Goal: Communication & Community: Participate in discussion

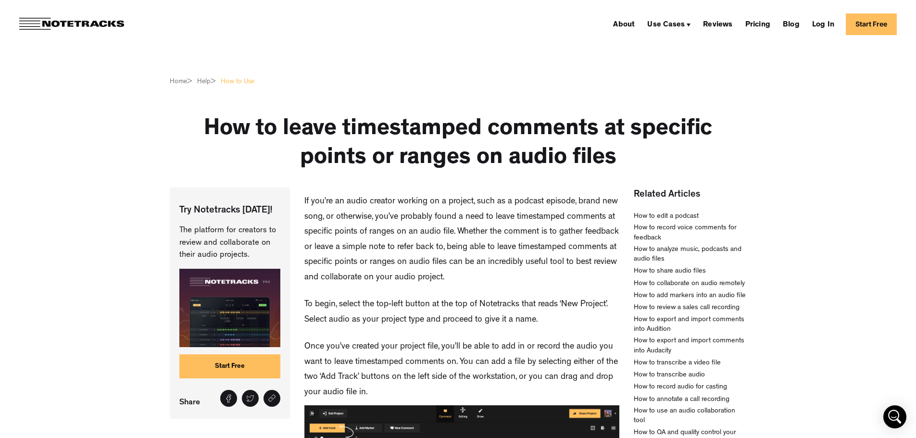
click at [454, 203] on p "If you’re an audio creator working on a project, such as a podcast episode, bra…" at bounding box center [461, 240] width 315 height 91
click at [454, 204] on p "If you’re an audio creator working on a project, such as a podcast episode, bra…" at bounding box center [461, 240] width 315 height 91
click at [441, 239] on p "If you’re an audio creator working on a project, such as a podcast episode, bra…" at bounding box center [461, 240] width 315 height 91
click at [441, 238] on p "If you’re an audio creator working on a project, such as a podcast episode, bra…" at bounding box center [461, 240] width 315 height 91
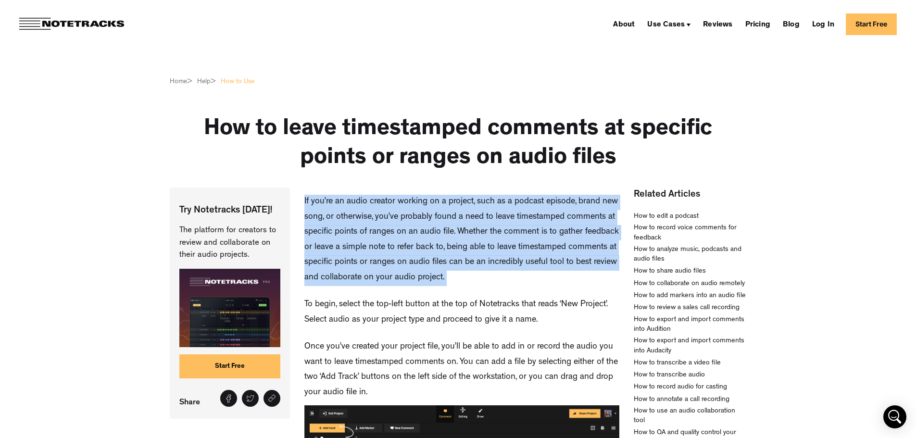
click at [441, 238] on p "If you’re an audio creator working on a project, such as a podcast episode, bra…" at bounding box center [461, 240] width 315 height 91
click at [868, 28] on link "Start Free" at bounding box center [871, 24] width 51 height 22
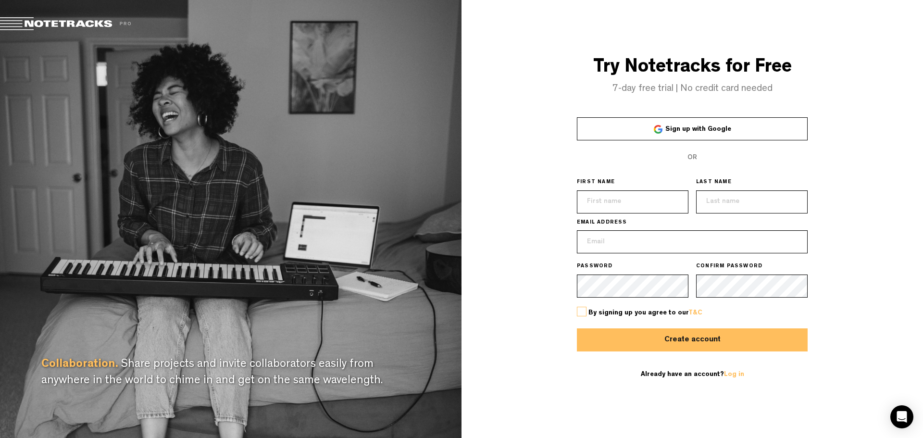
click at [689, 123] on link "Sign up with Google" at bounding box center [692, 128] width 231 height 23
click at [713, 127] on span "Sign up with Google" at bounding box center [698, 129] width 66 height 7
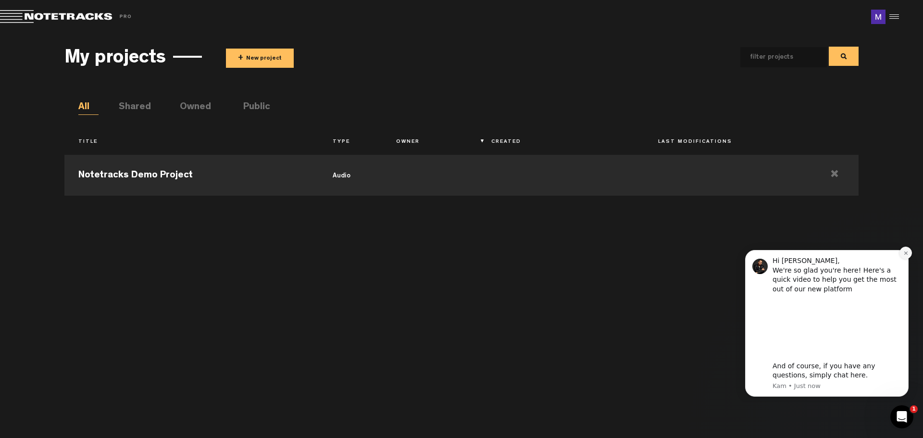
click at [907, 250] on button "Dismiss notification" at bounding box center [906, 253] width 13 height 13
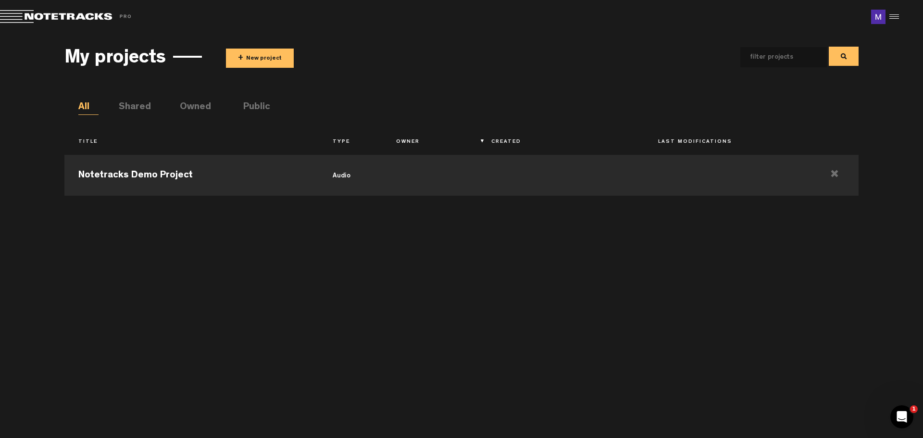
click at [259, 59] on button "+ New project" at bounding box center [260, 58] width 68 height 19
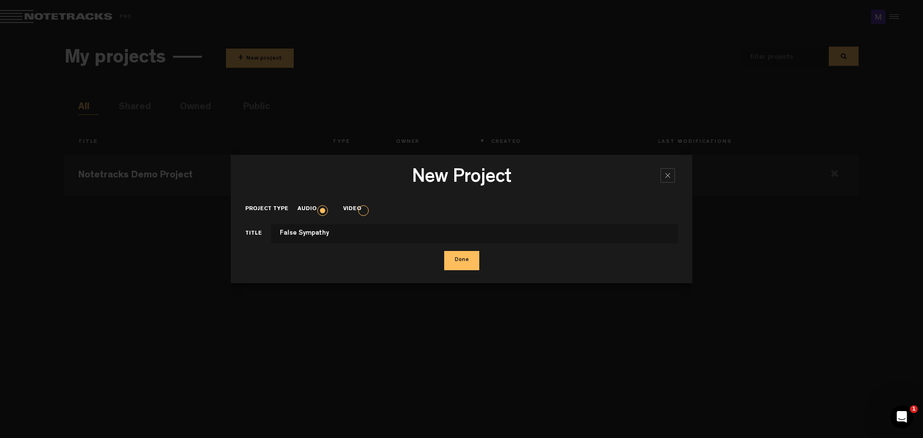
type input "False Sympathy"
click at [454, 267] on button "Done" at bounding box center [461, 260] width 35 height 19
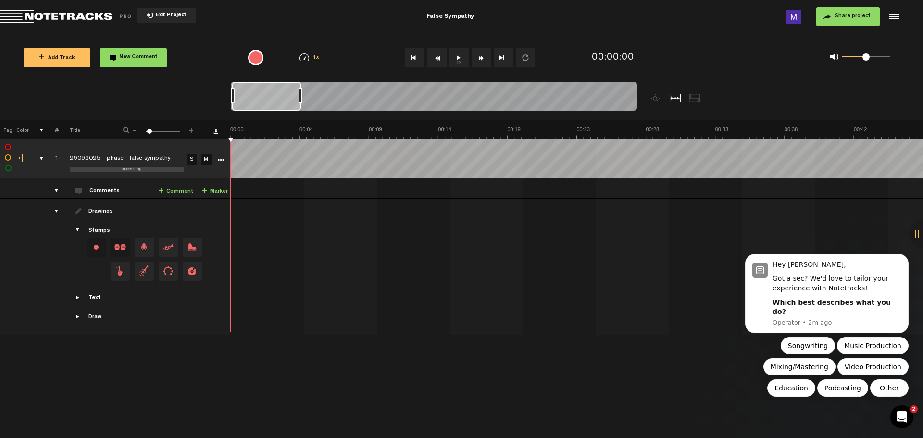
drag, startPoint x: 299, startPoint y: 137, endPoint x: 291, endPoint y: 135, distance: 8.3
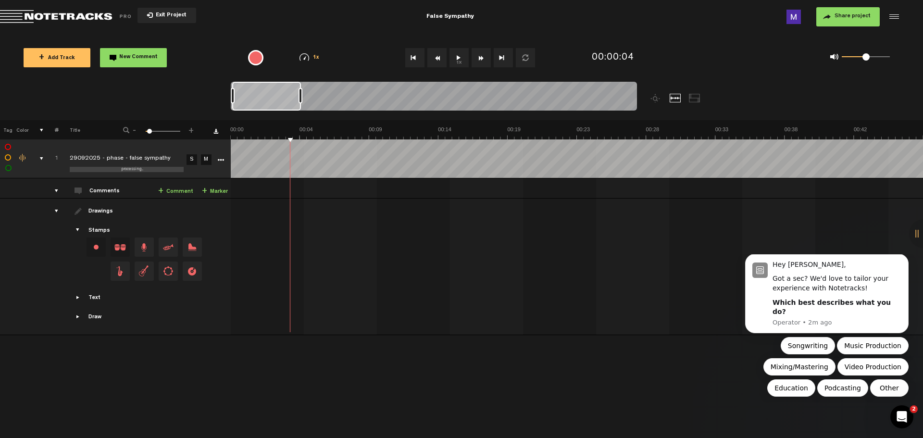
click at [176, 191] on link "+ Comment" at bounding box center [175, 191] width 35 height 11
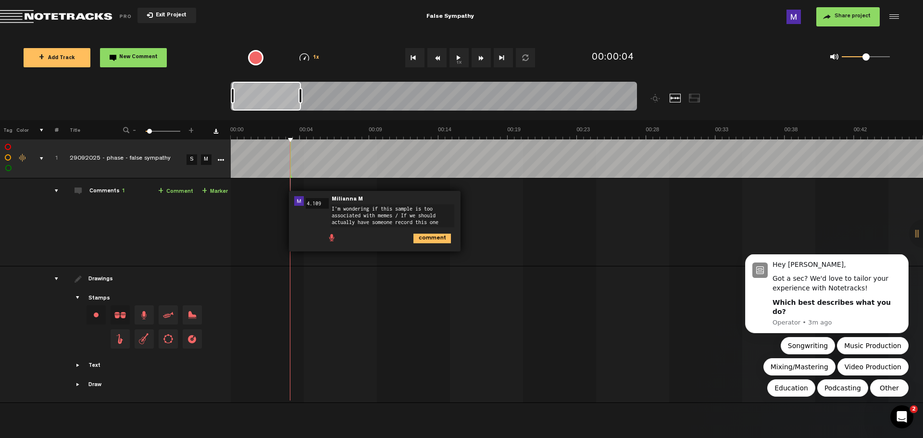
type textarea "I'm wondering if this sample is too associated with memes / If we should actual…"
click at [430, 234] on icon "comment" at bounding box center [433, 239] width 38 height 10
click at [306, 273] on td at bounding box center [577, 334] width 693 height 137
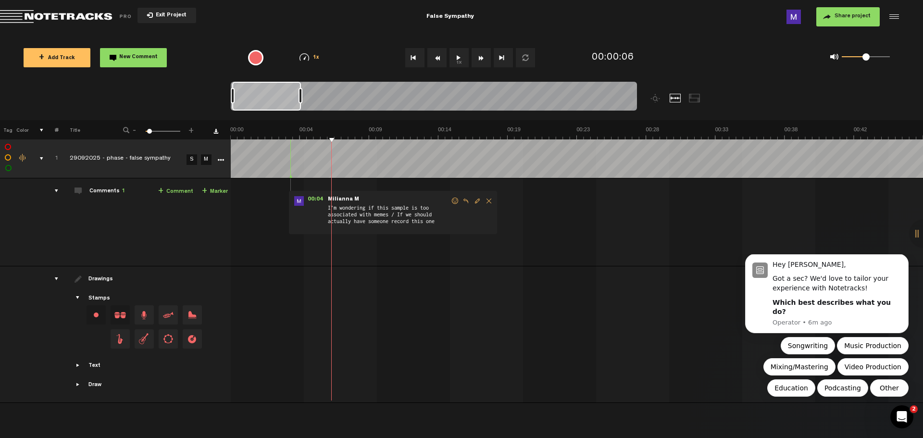
click at [363, 263] on div "00:04 - NaN:NaN • Milianna M: "I'm wondering if this sample is too associated w…" at bounding box center [577, 226] width 691 height 80
click at [206, 104] on nt-zoom-navigation-bar at bounding box center [461, 101] width 923 height 38
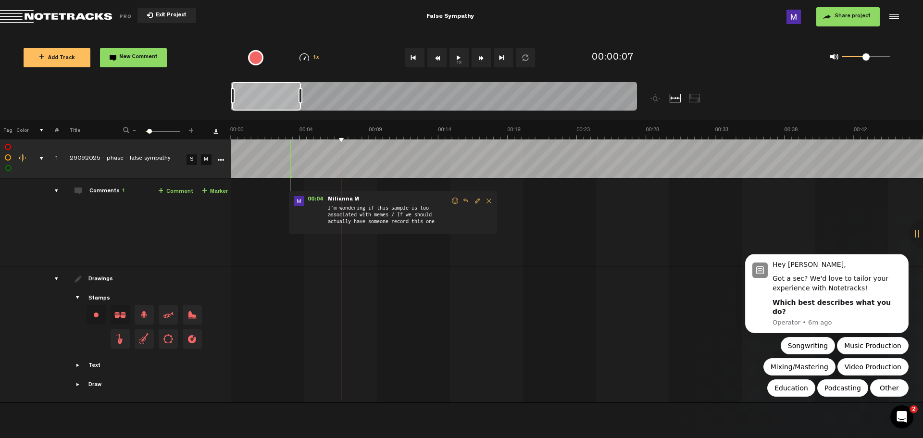
click at [173, 192] on link "+ Comment" at bounding box center [175, 191] width 35 height 11
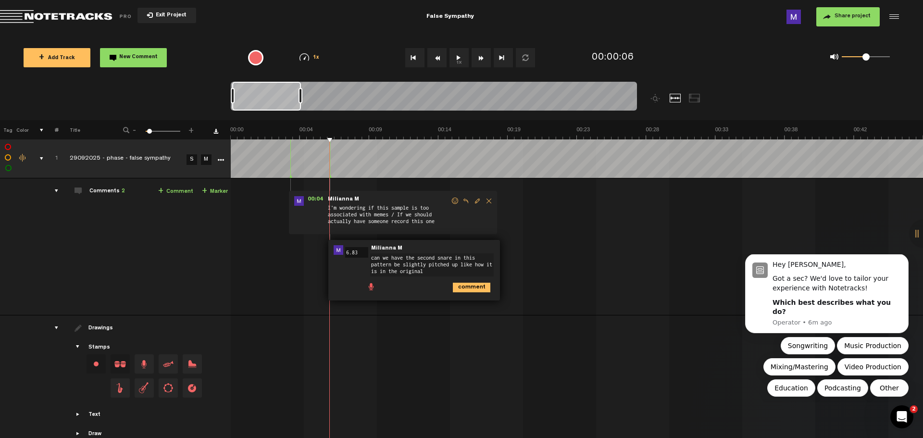
type textarea "can we have the second snare in this pattern be slightly pitched up like how it…"
click at [327, 177] on polygon at bounding box center [327, 176] width 3 height 3
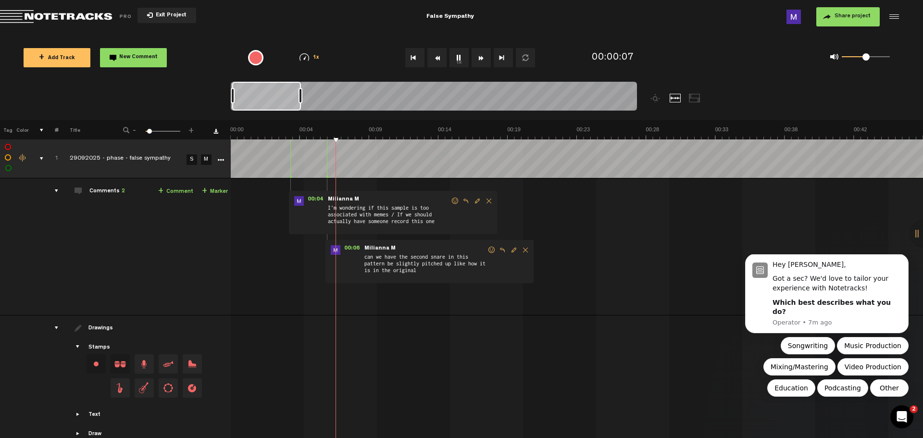
click at [329, 176] on icon at bounding box center [328, 177] width 4 height 5
click at [435, 259] on span "can we have the second snare in this pattern be slightly pitched up like how it…" at bounding box center [426, 266] width 124 height 26
click at [514, 252] on span "Edit comment" at bounding box center [515, 250] width 12 height 7
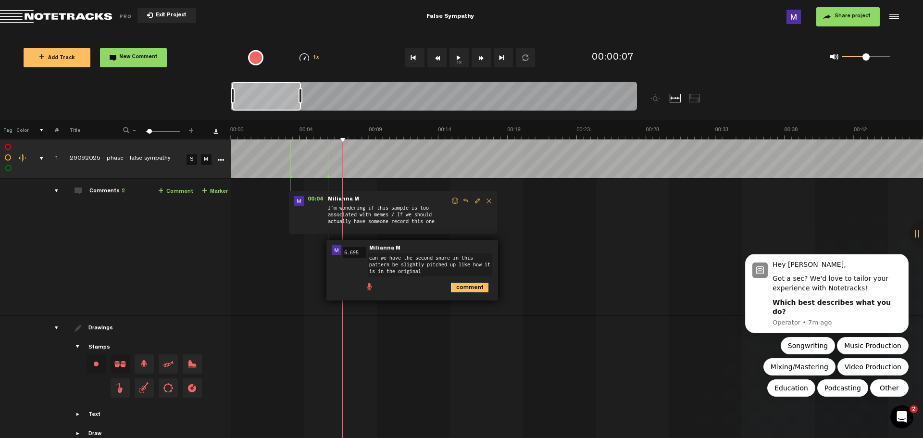
click at [474, 286] on icon "comment" at bounding box center [470, 288] width 38 height 10
drag, startPoint x: 422, startPoint y: 298, endPoint x: 421, endPoint y: 293, distance: 5.4
click at [422, 298] on div "00:04 - NaN:NaN • Milianna M: "I'm wondering if this sample is too associated w…" at bounding box center [577, 250] width 691 height 129
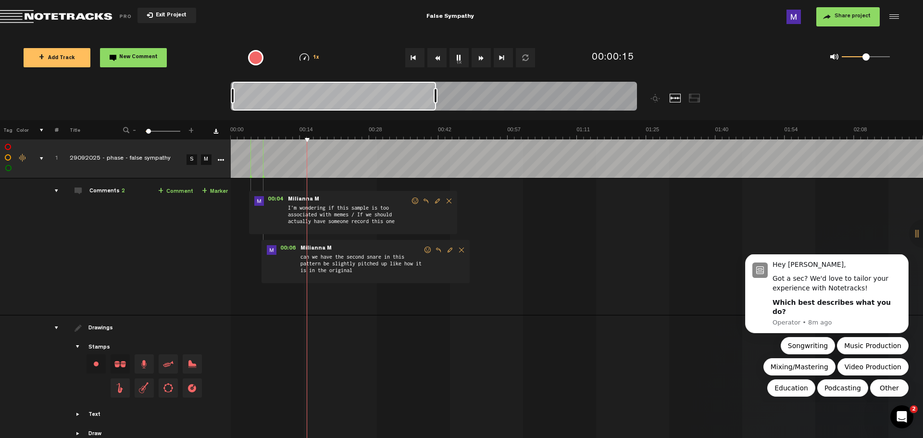
click at [148, 131] on span at bounding box center [148, 131] width 5 height 5
click at [265, 135] on img at bounding box center [576, 132] width 693 height 13
click at [175, 194] on link "+ Comment" at bounding box center [175, 191] width 35 height 11
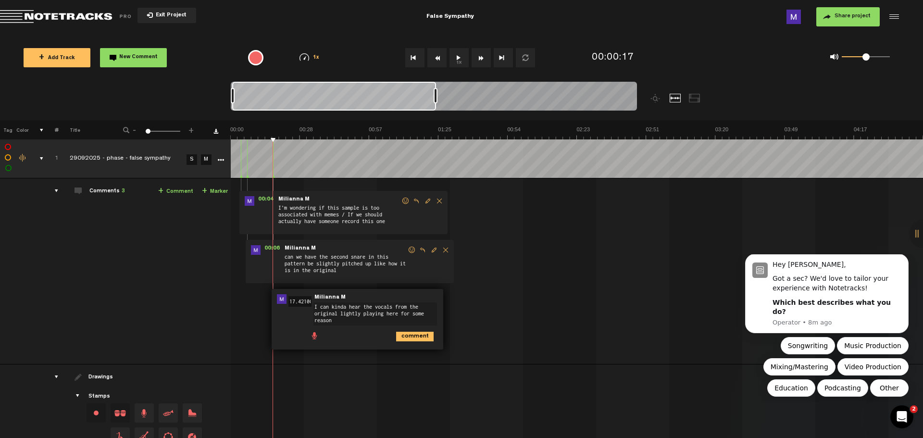
type textarea "I can kinda hear the vocals from the original lightly playing here for some rea…"
drag, startPoint x: 419, startPoint y: 332, endPoint x: 416, endPoint y: 338, distance: 6.3
click at [419, 337] on icon "comment" at bounding box center [415, 337] width 38 height 10
click at [262, 135] on img at bounding box center [576, 132] width 693 height 13
click at [284, 136] on img at bounding box center [576, 132] width 693 height 13
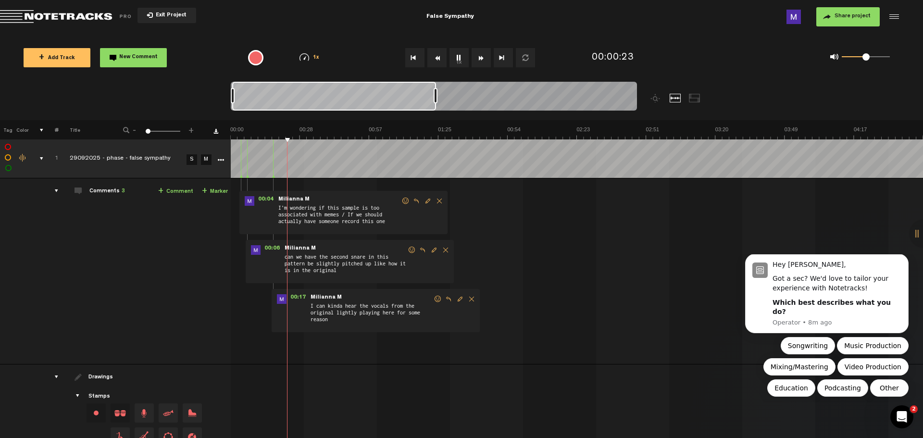
click at [276, 136] on img at bounding box center [576, 132] width 693 height 13
click at [317, 130] on img at bounding box center [576, 132] width 693 height 13
drag, startPoint x: 316, startPoint y: 131, endPoint x: 323, endPoint y: 134, distance: 7.3
click at [325, 134] on img at bounding box center [576, 132] width 693 height 13
click at [323, 134] on img at bounding box center [576, 132] width 693 height 13
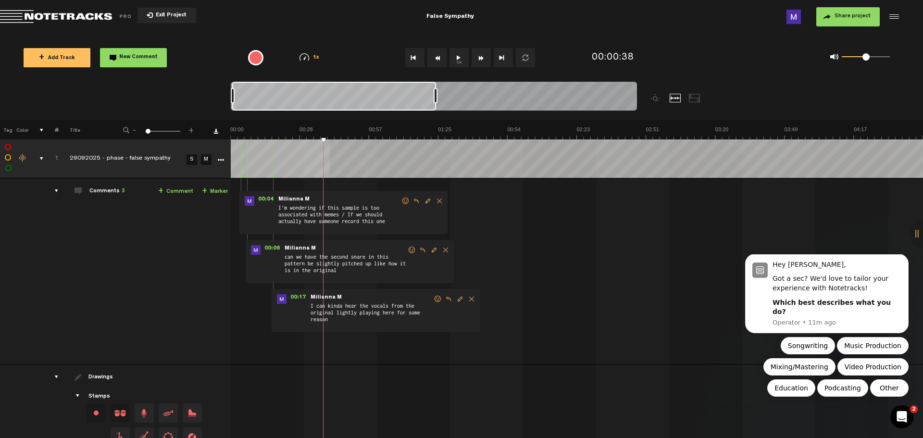
click at [330, 140] on div "+ New drawing Tag Color # Title - 1 100 1 + 1 completed 29092025 - phase - fals…" at bounding box center [461, 301] width 923 height 362
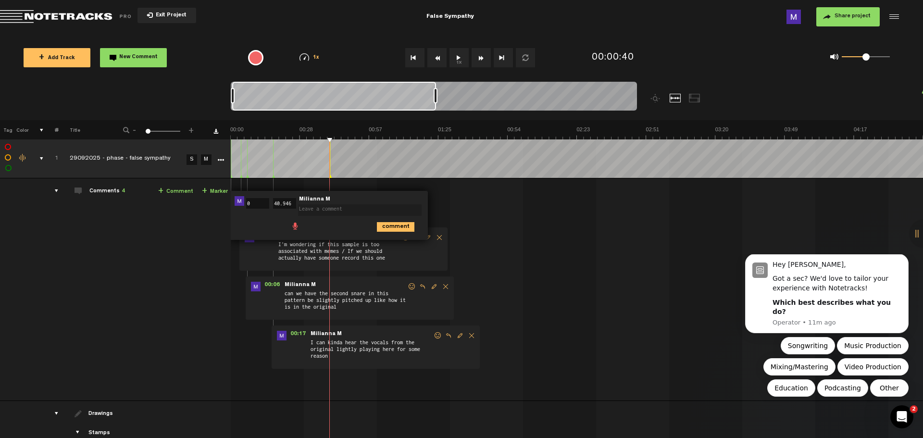
click at [337, 133] on img at bounding box center [576, 132] width 693 height 13
click at [337, 125] on th at bounding box center [576, 129] width 693 height 19
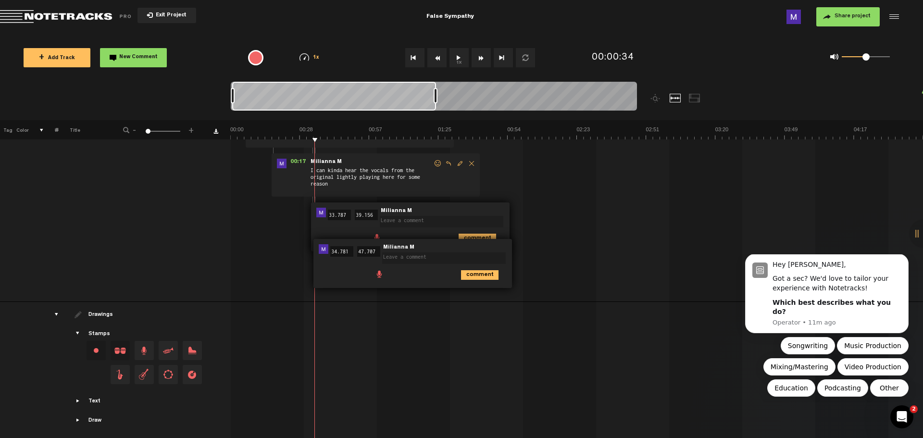
scroll to position [178, 0]
click at [504, 238] on div "00:34 34.781 - 00:47 47.707 • Milianna M: "" Milianna M comment" at bounding box center [412, 262] width 199 height 49
click at [404, 257] on textarea at bounding box center [444, 258] width 124 height 12
click at [368, 246] on input "47.707" at bounding box center [368, 251] width 23 height 11
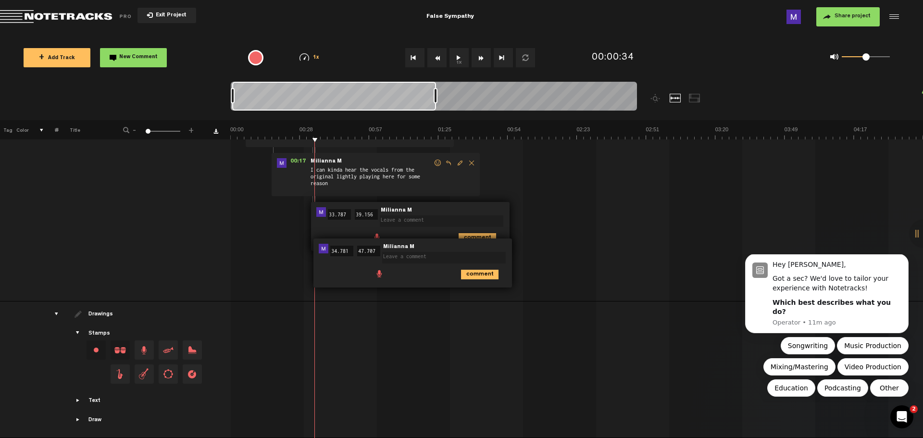
click at [597, 286] on div "00:00 0 - 00:40 40.946 • Milianna M: "" Milianna M comment 00:04 - NaN:NaN • Mi…" at bounding box center [577, 157] width 691 height 288
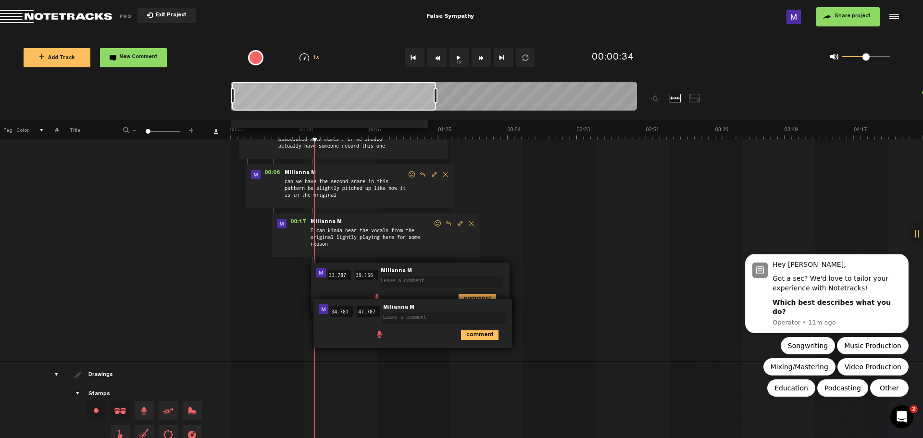
scroll to position [130, 0]
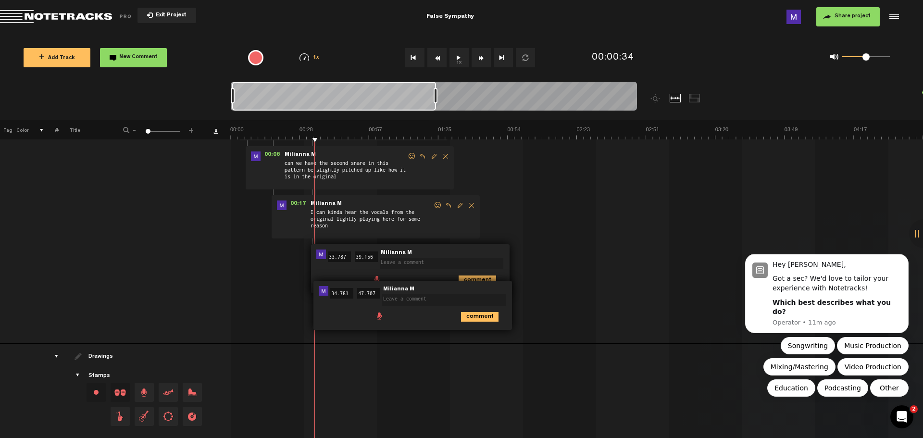
click at [414, 260] on textarea at bounding box center [442, 264] width 124 height 12
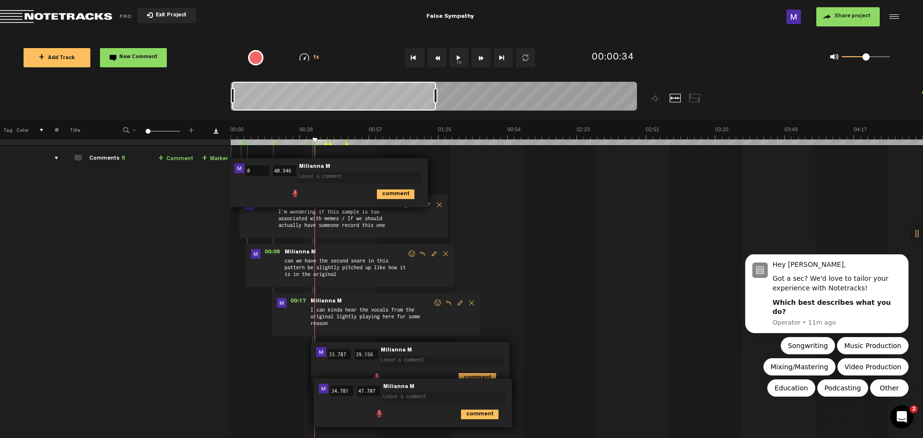
scroll to position [0, 0]
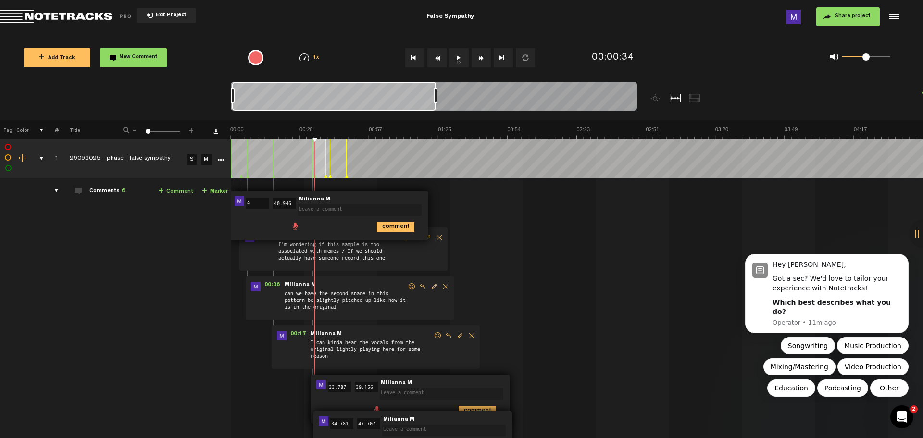
click at [327, 207] on textarea at bounding box center [360, 210] width 124 height 12
click at [318, 211] on textarea at bounding box center [360, 210] width 124 height 12
click at [317, 211] on textarea at bounding box center [360, 210] width 124 height 12
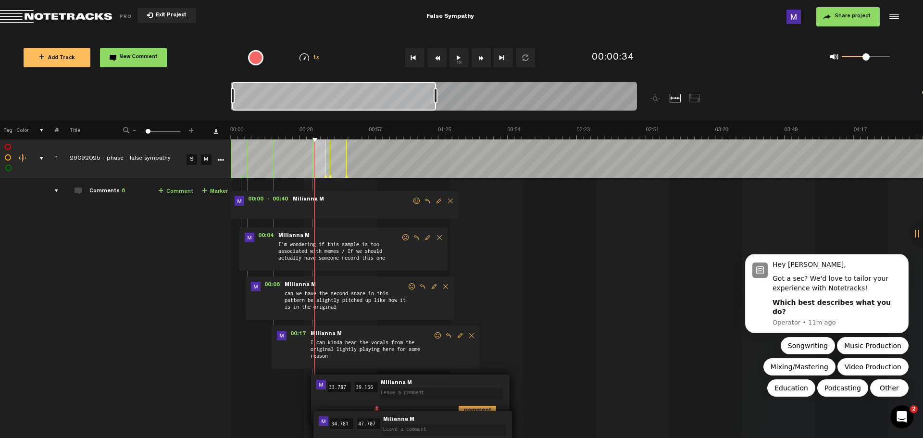
click at [450, 201] on span "Delete comment" at bounding box center [451, 201] width 12 height 7
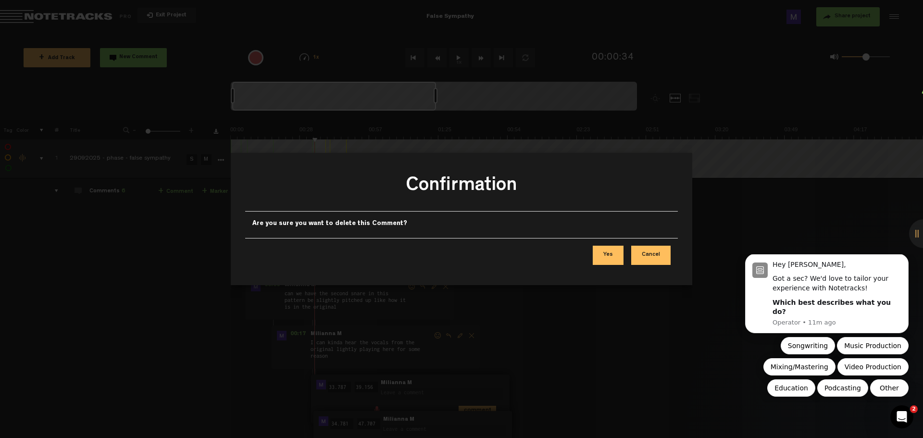
click at [606, 257] on button "Yes" at bounding box center [608, 255] width 31 height 19
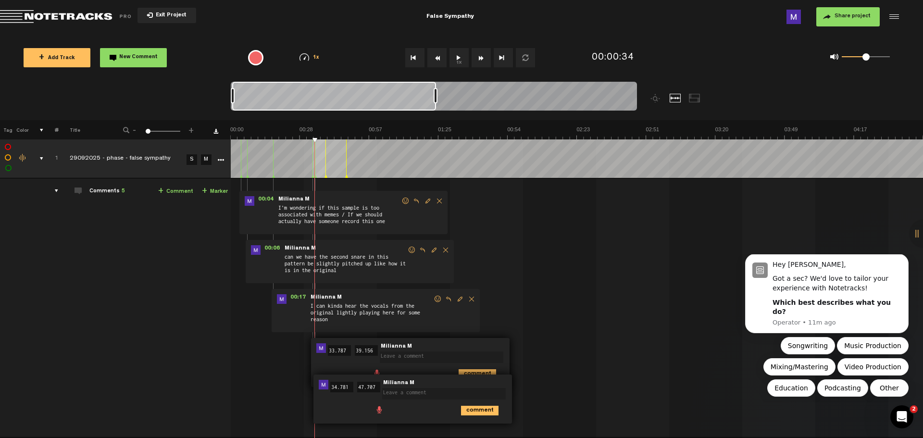
click at [440, 354] on textarea at bounding box center [442, 357] width 124 height 12
click at [530, 347] on span "Delete comment" at bounding box center [532, 348] width 12 height 7
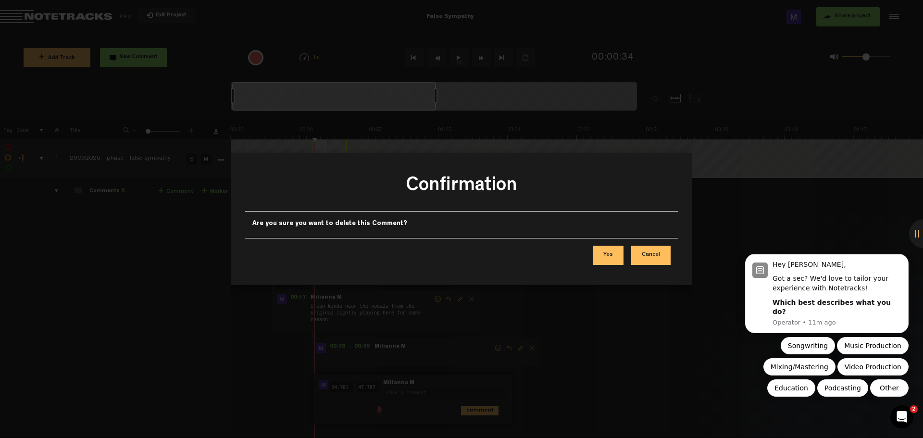
click at [598, 251] on button "Yes" at bounding box center [608, 255] width 31 height 19
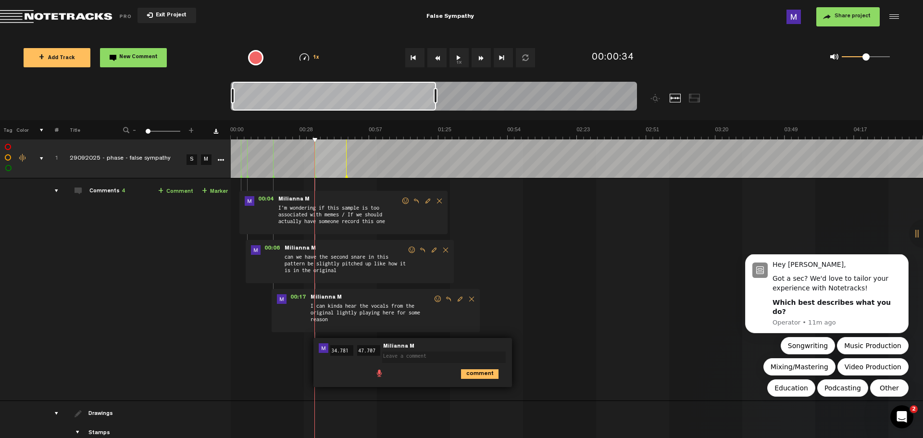
drag, startPoint x: 427, startPoint y: 356, endPoint x: 440, endPoint y: 357, distance: 13.0
click at [427, 356] on textarea at bounding box center [444, 357] width 124 height 12
click at [531, 348] on span "Delete comment" at bounding box center [535, 348] width 12 height 7
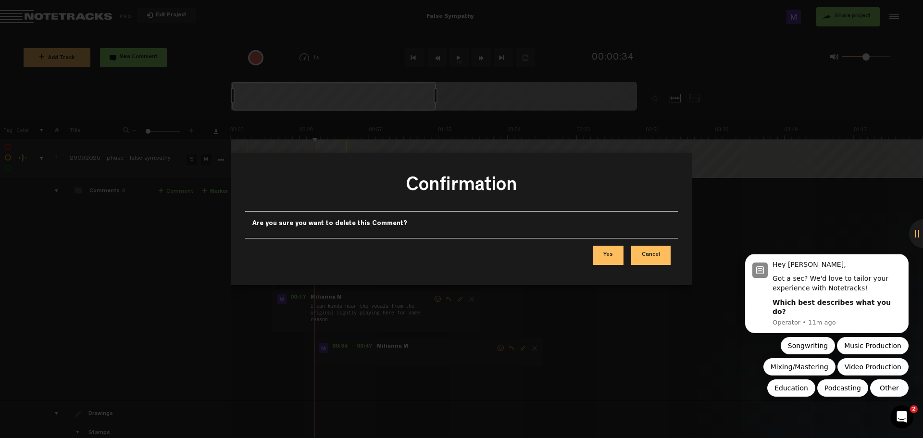
click at [604, 252] on button "Yes" at bounding box center [608, 255] width 31 height 19
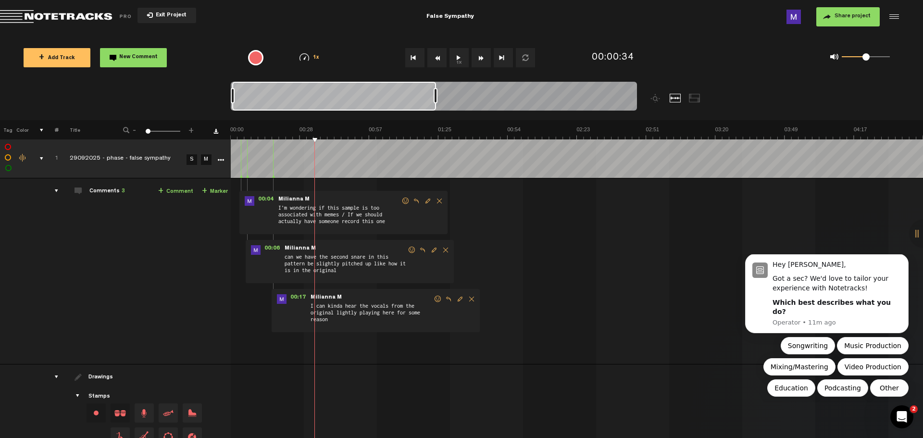
click at [464, 56] on button "1x" at bounding box center [459, 57] width 19 height 19
click at [336, 140] on div "+ New drawing Tag Color # Title - 1 100 1 + 1 completed 29092025 - phase - fals…" at bounding box center [461, 301] width 923 height 362
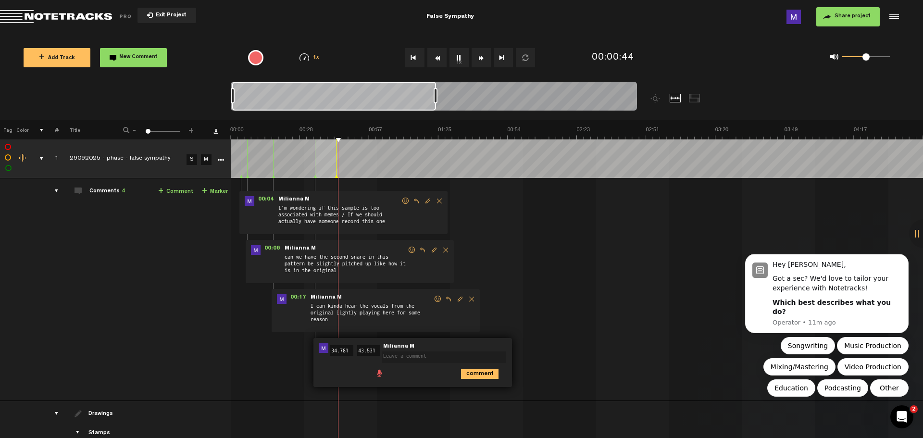
click at [426, 357] on textarea at bounding box center [444, 357] width 124 height 12
click at [533, 347] on span "Delete comment" at bounding box center [535, 348] width 12 height 7
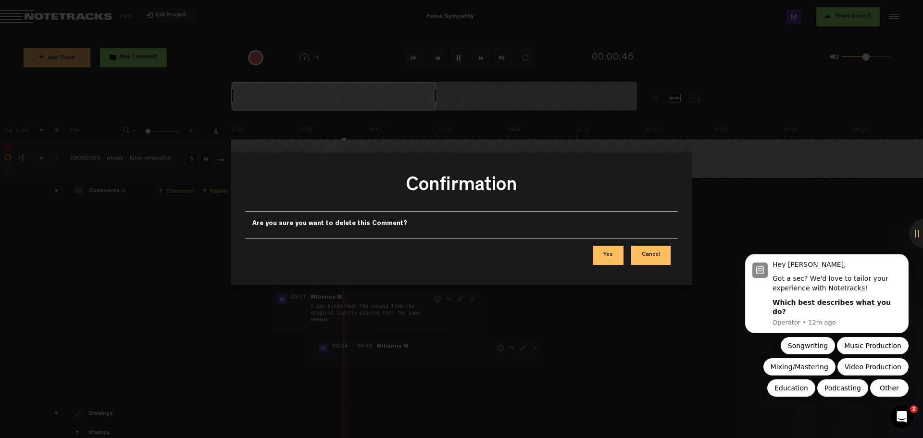
click at [653, 251] on button "Cancel" at bounding box center [650, 255] width 39 height 19
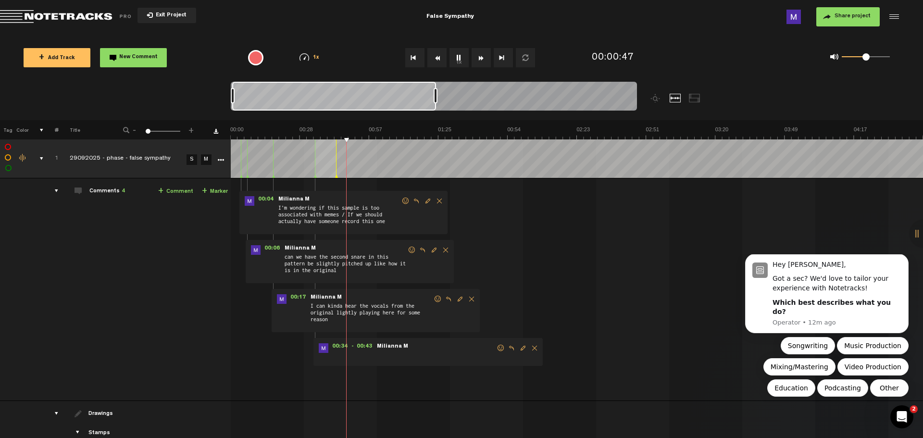
click at [535, 346] on span "Delete comment" at bounding box center [535, 348] width 12 height 7
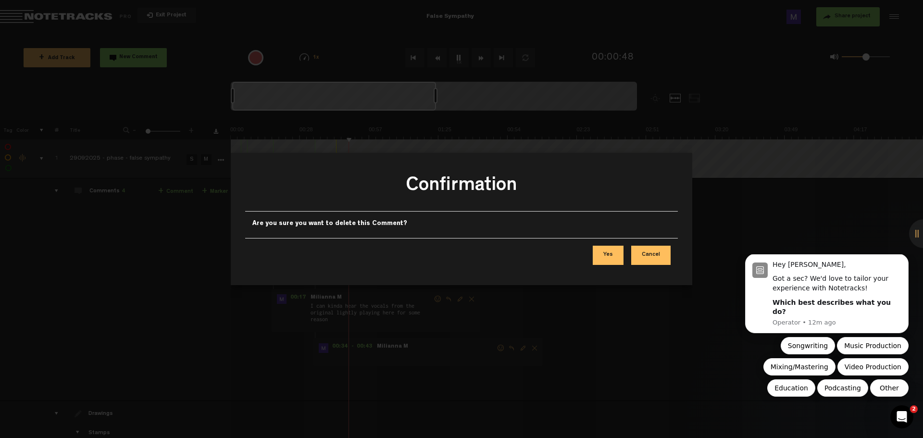
click at [611, 254] on button "Yes" at bounding box center [608, 255] width 31 height 19
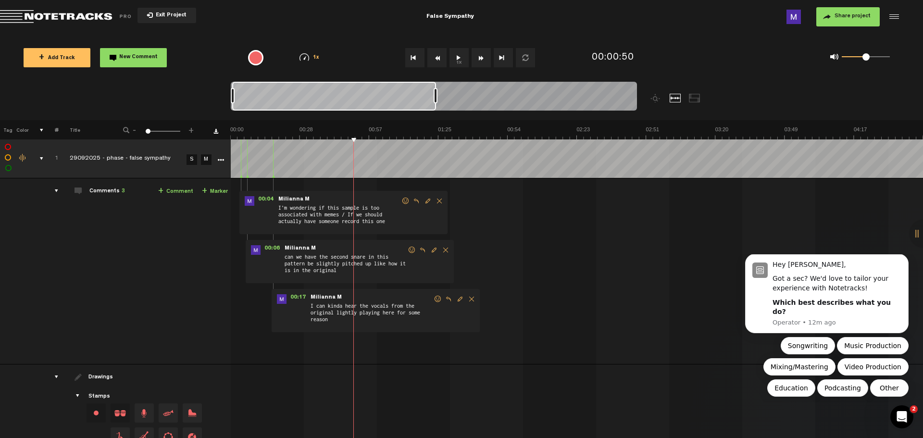
click at [146, 58] on span "New Comment" at bounding box center [138, 57] width 38 height 5
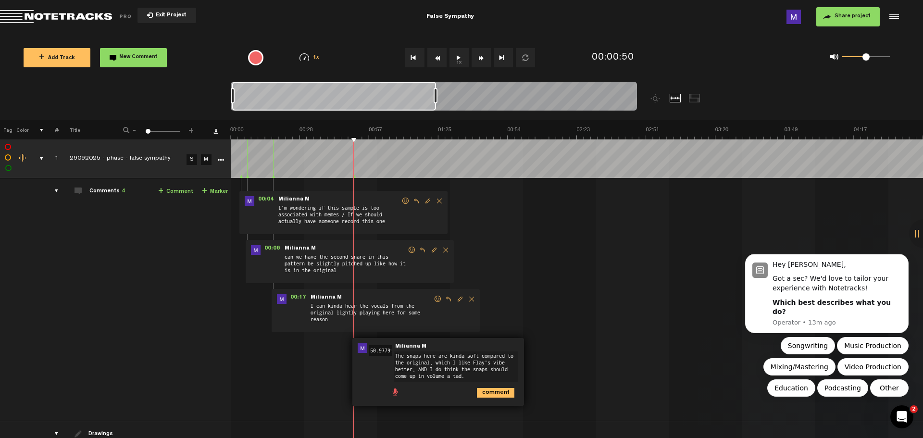
type textarea "The snaps here are kinda soft compared to the original, which I like Flay's vib…"
click at [491, 391] on icon "comment" at bounding box center [496, 393] width 38 height 10
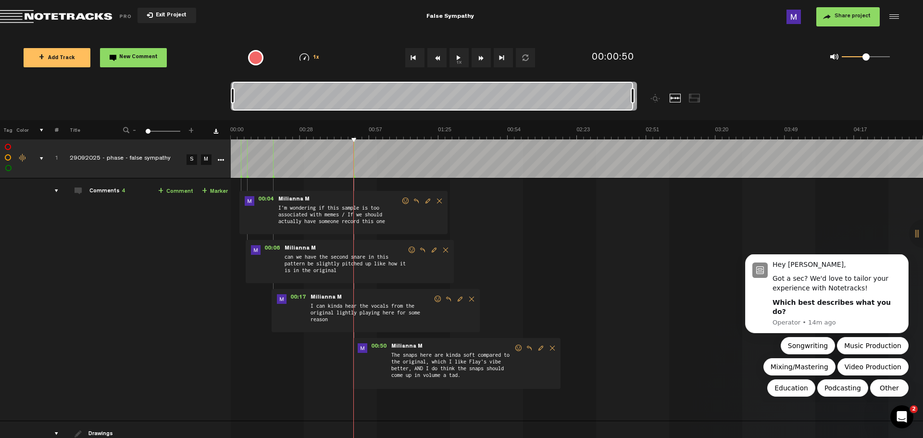
drag, startPoint x: 437, startPoint y: 96, endPoint x: 705, endPoint y: 107, distance: 269.0
click at [705, 107] on div at bounding box center [485, 101] width 508 height 38
click at [617, 55] on div "00:00:50" at bounding box center [613, 58] width 42 height 14
drag, startPoint x: 617, startPoint y: 55, endPoint x: 579, endPoint y: 62, distance: 38.5
click at [579, 62] on div "+ Add Track New Comment 1x 0.25x 0.5x 0.75x 1x 1.25x 1.5x 1.75x 2x All emojis 😀…" at bounding box center [461, 58] width 923 height 48
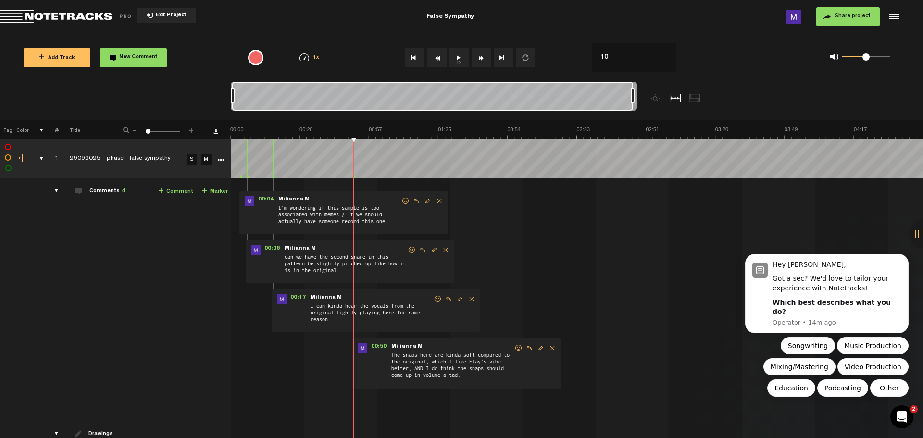
type input "102"
click at [465, 131] on img at bounding box center [576, 132] width 693 height 13
click at [448, 128] on img at bounding box center [576, 132] width 693 height 13
click at [418, 130] on img at bounding box center [576, 132] width 693 height 13
click at [408, 131] on img at bounding box center [576, 132] width 693 height 13
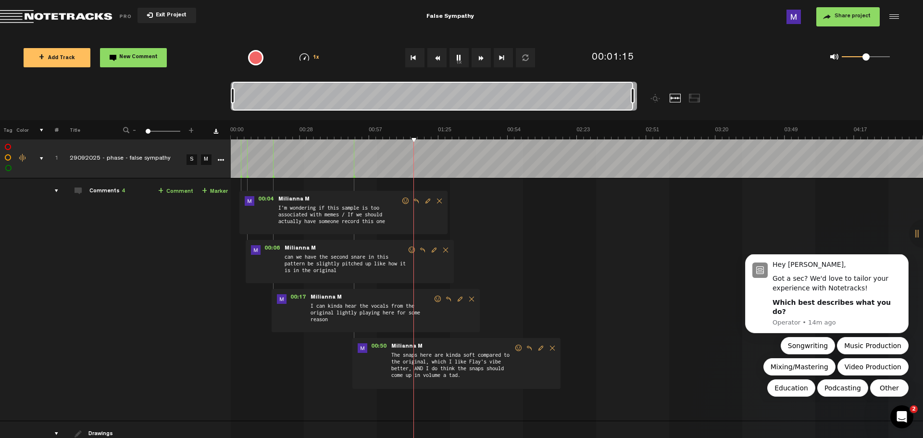
click at [385, 132] on img at bounding box center [576, 132] width 693 height 13
click at [381, 134] on img at bounding box center [576, 132] width 693 height 13
click at [374, 134] on img at bounding box center [576, 132] width 693 height 13
click at [178, 192] on link "+ Comment" at bounding box center [175, 191] width 35 height 11
type textarea "I"
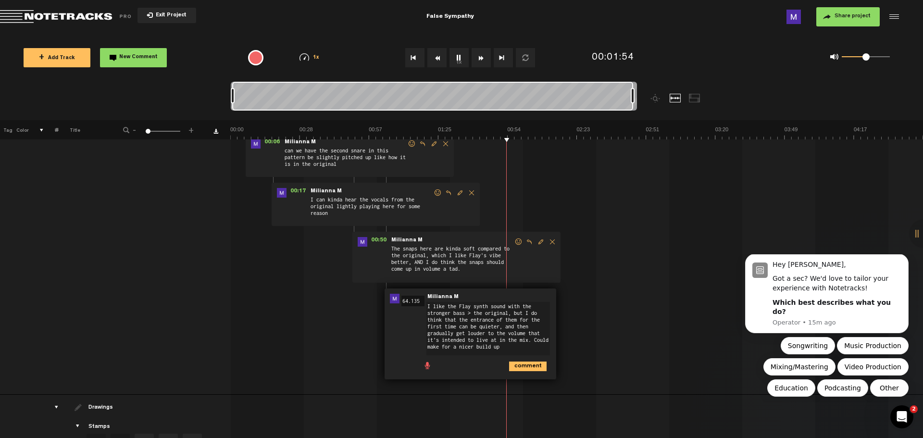
scroll to position [121, 0]
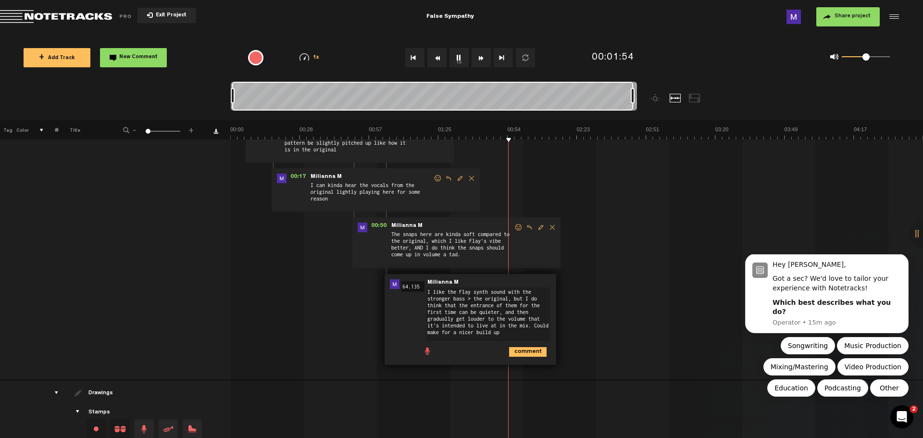
type textarea "I like the Flay synth sound with the stronger bass > the original, but I do thi…"
click at [530, 352] on icon "comment" at bounding box center [528, 352] width 38 height 10
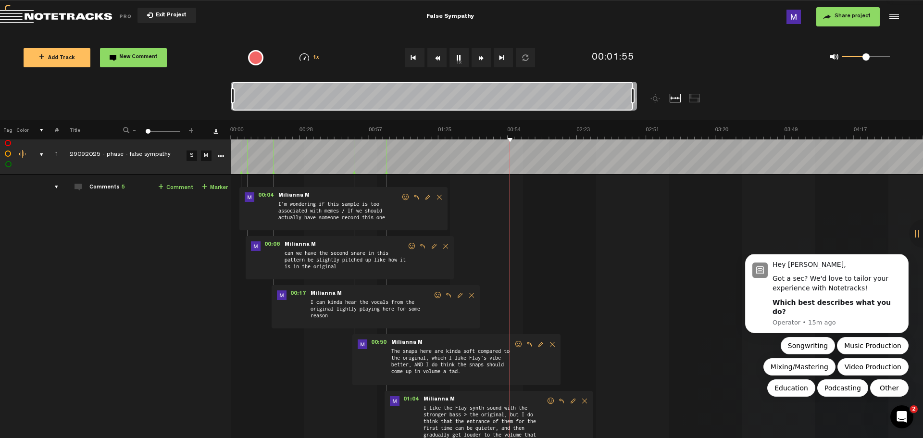
scroll to position [0, 0]
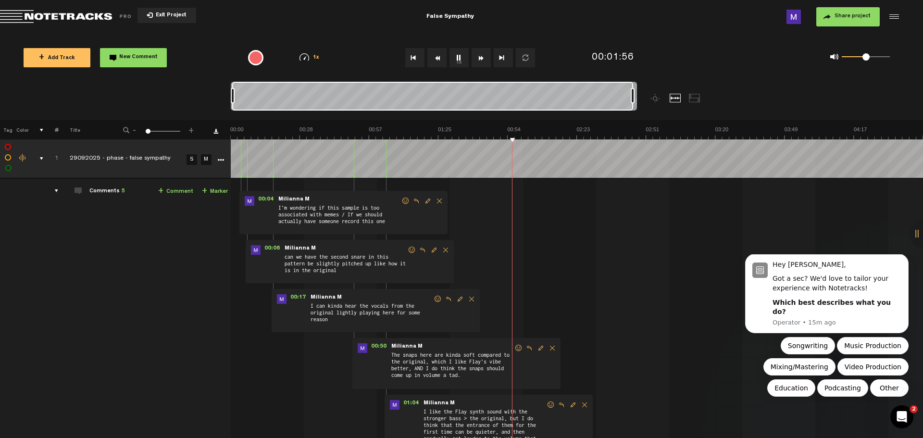
click at [396, 133] on img at bounding box center [576, 132] width 693 height 13
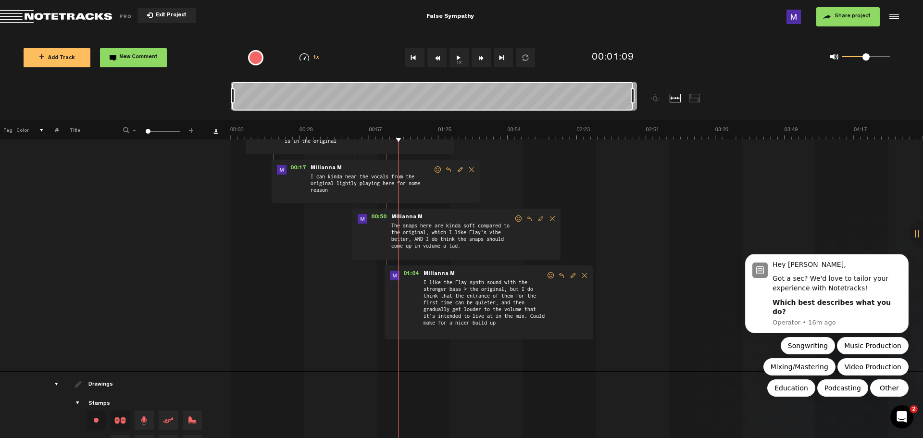
scroll to position [144, 0]
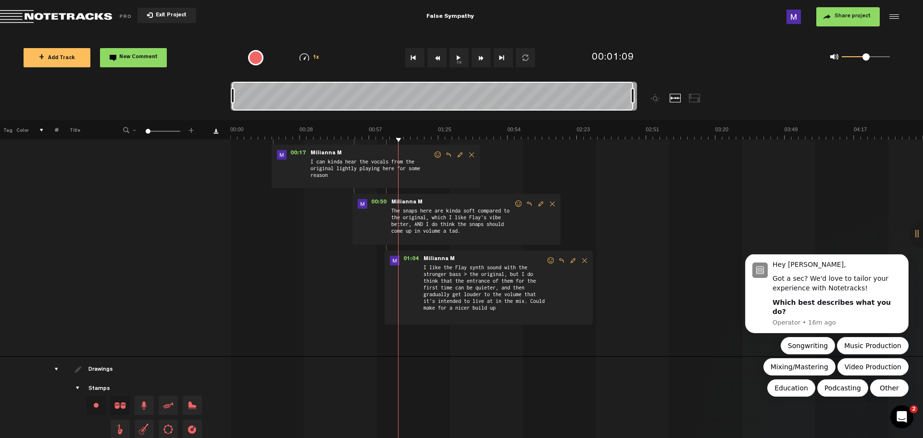
click at [570, 261] on span "Edit comment" at bounding box center [573, 260] width 12 height 7
click at [526, 299] on textarea "I like the Flay synth sound with the stronger bass > the original, but I do thi…" at bounding box center [488, 290] width 124 height 53
click at [528, 298] on textarea "I like the Flay synth sound with the stronger bass > the original, but I do thi…" at bounding box center [488, 290] width 124 height 53
click at [522, 302] on textarea "I like the Flay synth sound with the stronger bass > the original, but I do thi…" at bounding box center [488, 290] width 124 height 53
drag, startPoint x: 522, startPoint y: 302, endPoint x: 494, endPoint y: 303, distance: 28.4
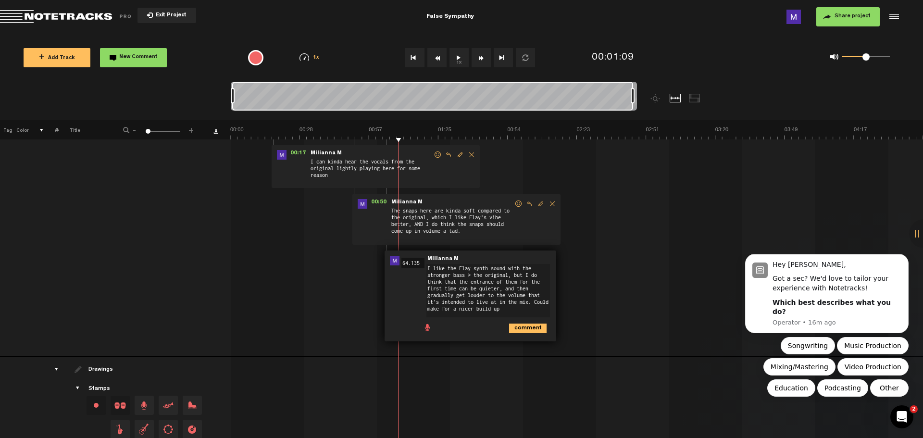
click at [494, 303] on textarea "I like the Flay synth sound with the stronger bass > the original, but I do thi…" at bounding box center [488, 290] width 124 height 53
click at [487, 303] on textarea "I like the Flay synth sound with the stronger bass > the original, but I do thi…" at bounding box center [488, 290] width 124 height 53
drag, startPoint x: 487, startPoint y: 303, endPoint x: 521, endPoint y: 301, distance: 33.7
click at [521, 301] on textarea "I like the Flay synth sound with the stronger bass > the original, but I do thi…" at bounding box center [488, 290] width 124 height 53
click at [498, 310] on textarea "I like the Flay synth sound with the stronger bass > the original, but I do thi…" at bounding box center [488, 290] width 124 height 53
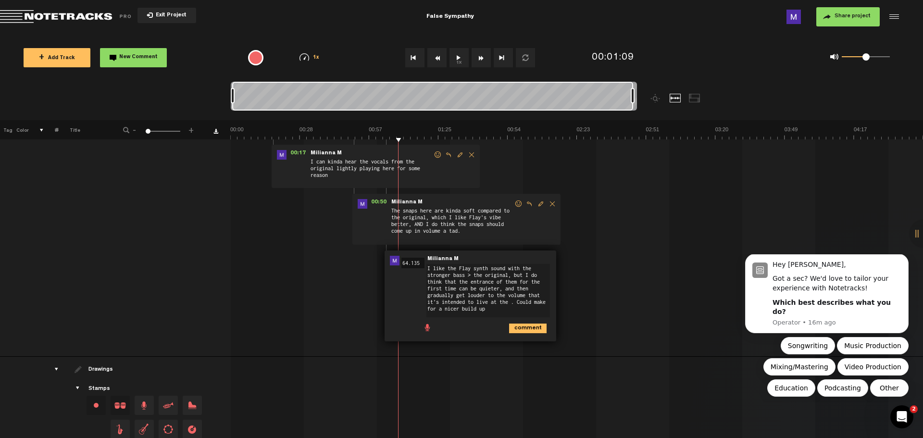
click at [513, 300] on textarea "I like the Flay synth sound with the stronger bass > the original, but I do thi…" at bounding box center [488, 290] width 124 height 53
click at [511, 301] on textarea "I like the Flay synth sound with the stronger bass > the original, but I do thi…" at bounding box center [488, 290] width 124 height 53
type textarea "I like the Flay synth sound with the stronger bass > the original, but I do thi…"
click at [527, 330] on icon "comment" at bounding box center [528, 329] width 38 height 10
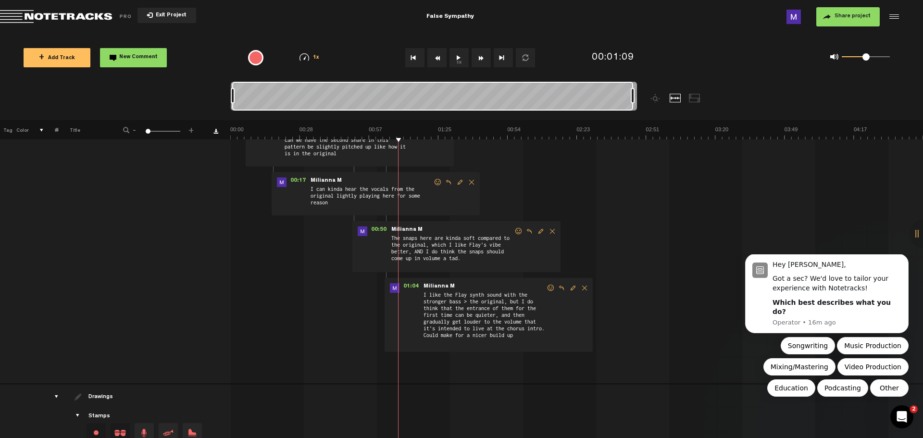
scroll to position [0, 0]
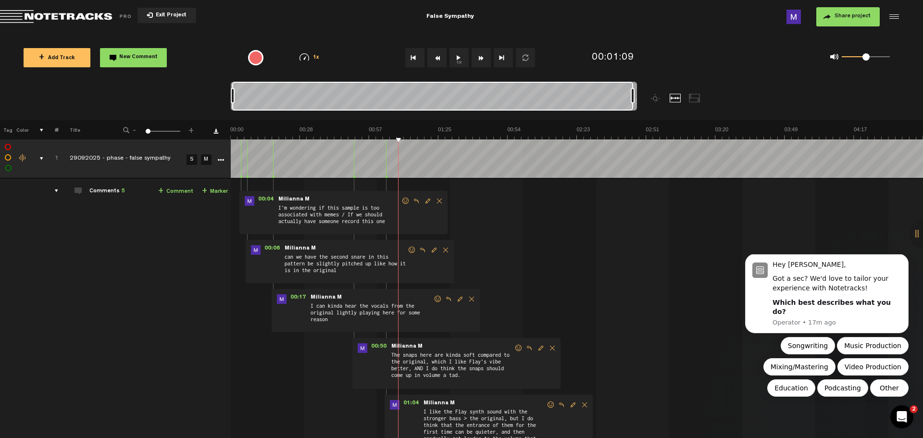
click at [623, 53] on div "00:01:09" at bounding box center [613, 58] width 42 height 14
click at [624, 55] on input "69" at bounding box center [634, 57] width 84 height 29
click at [687, 59] on div "00:01:32 92" at bounding box center [642, 57] width 109 height 43
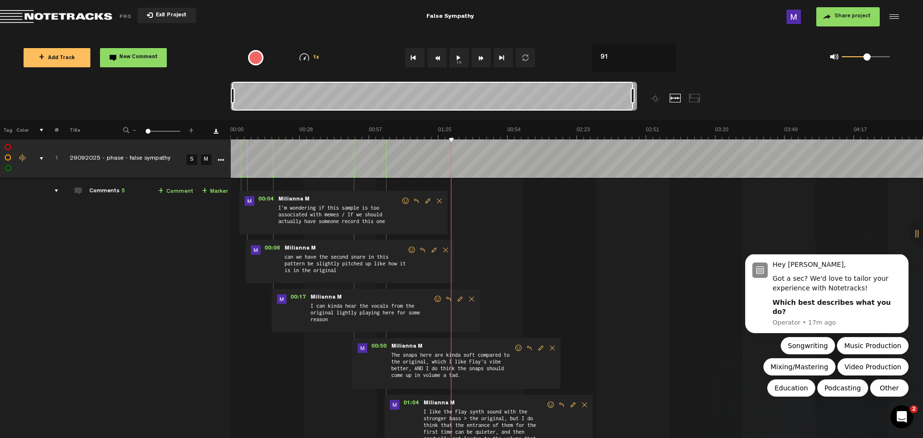
type input "90"
click at [687, 39] on div "00:01:30 90" at bounding box center [642, 57] width 109 height 43
click at [450, 122] on th at bounding box center [576, 129] width 693 height 19
click at [77, 63] on button "+ Add Track" at bounding box center [57, 57] width 67 height 19
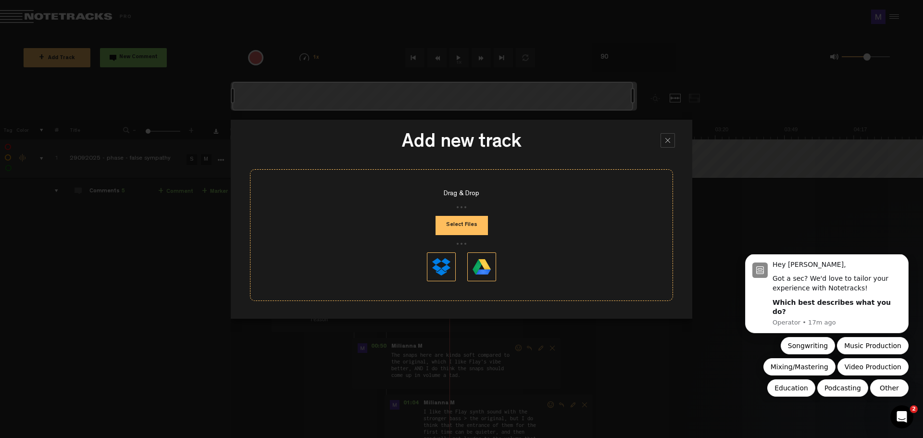
click at [664, 143] on div at bounding box center [668, 140] width 14 height 14
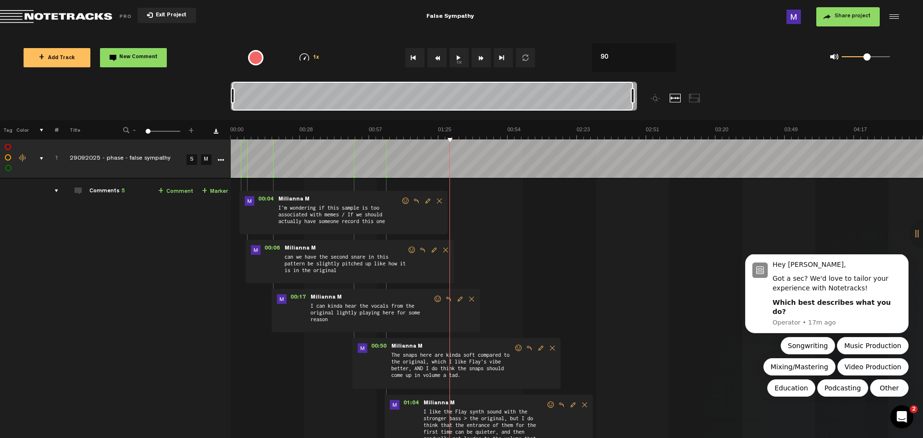
click at [125, 58] on span "New Comment" at bounding box center [138, 57] width 38 height 5
click at [143, 56] on span "New Comment" at bounding box center [138, 57] width 38 height 5
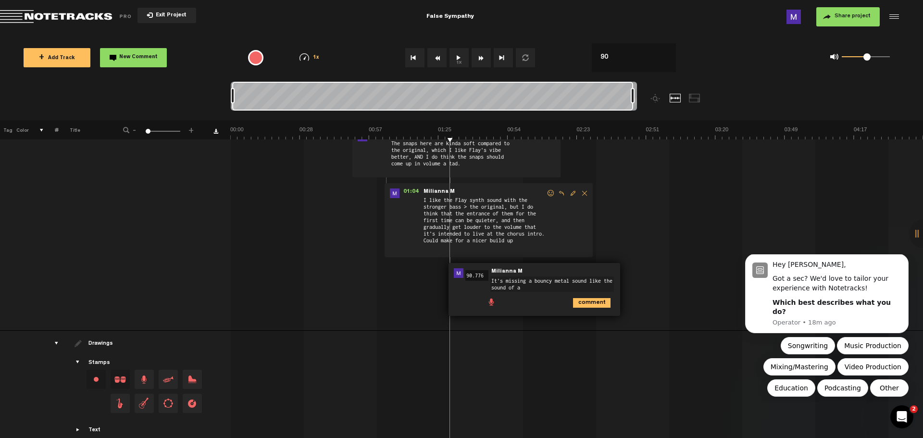
click at [540, 289] on textarea "It's missing a bouncy metal sound like the sound of a" at bounding box center [552, 283] width 124 height 15
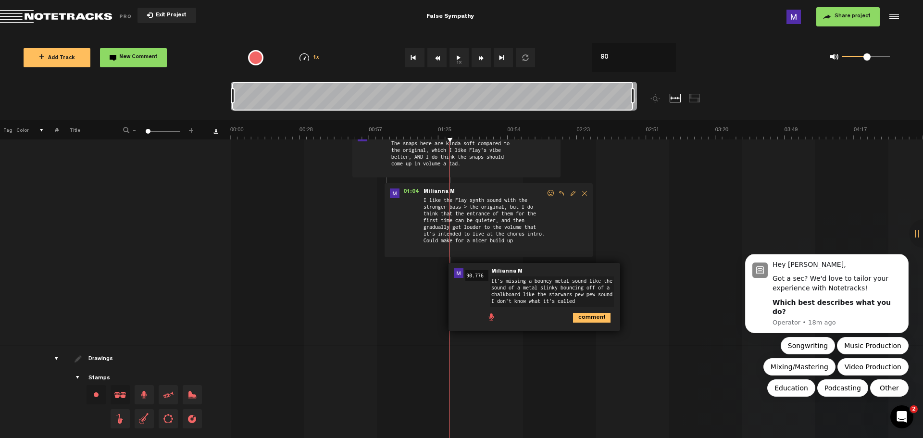
type textarea "It's missing a bouncy metal sound like the sound of a metal slinky bouncing off…"
click at [601, 314] on icon "comment" at bounding box center [592, 318] width 38 height 10
click at [636, 274] on span "Edit comment" at bounding box center [637, 273] width 12 height 7
click at [586, 301] on textarea "It's missing a bouncy metal sound like the sound of a metal slinky bouncing off…" at bounding box center [552, 291] width 124 height 30
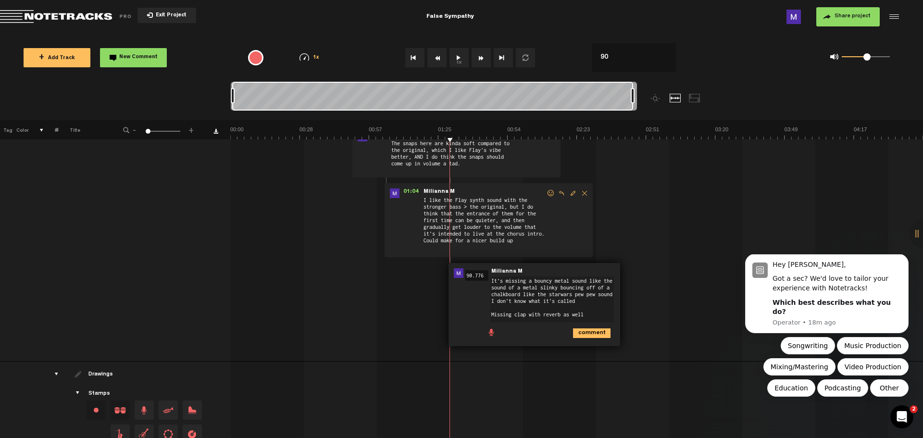
type textarea "It's missing a bouncy metal sound like the sound of a metal slinky bouncing off…"
click at [582, 329] on icon "comment" at bounding box center [592, 333] width 38 height 10
click at [463, 123] on th at bounding box center [576, 129] width 693 height 19
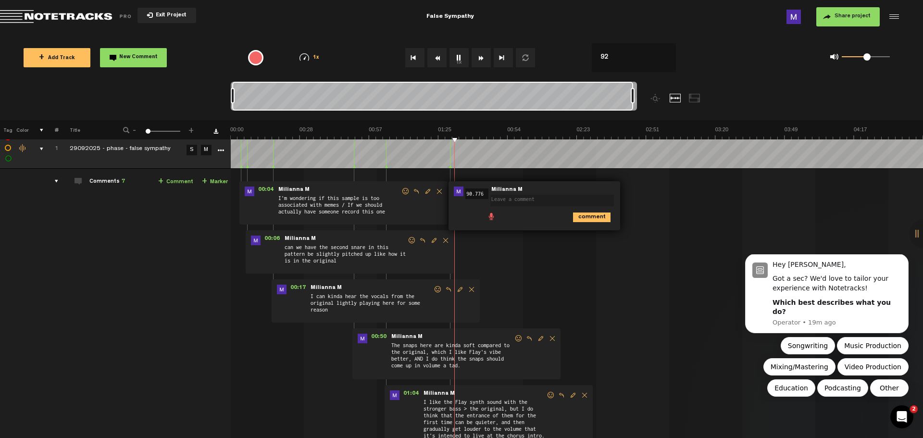
scroll to position [0, 0]
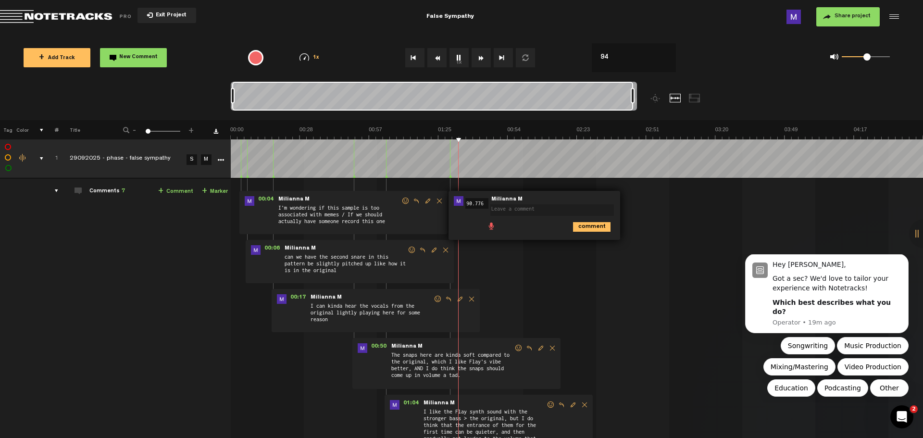
click at [458, 131] on img at bounding box center [576, 132] width 693 height 13
click at [451, 131] on img at bounding box center [576, 132] width 693 height 13
type input "94"
drag, startPoint x: 144, startPoint y: 39, endPoint x: 142, endPoint y: 48, distance: 8.4
click at [143, 43] on div "+ Add Track New Comment 1x 0.25x 0.5x 0.75x 1x 1.25x 1.5x 1.75x 2x All emojis 😀…" at bounding box center [461, 58] width 923 height 48
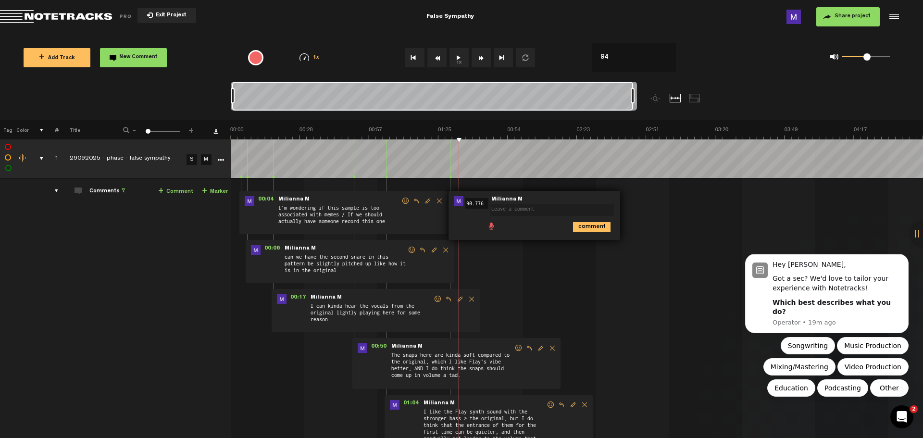
click at [140, 57] on span "New Comment" at bounding box center [138, 57] width 38 height 5
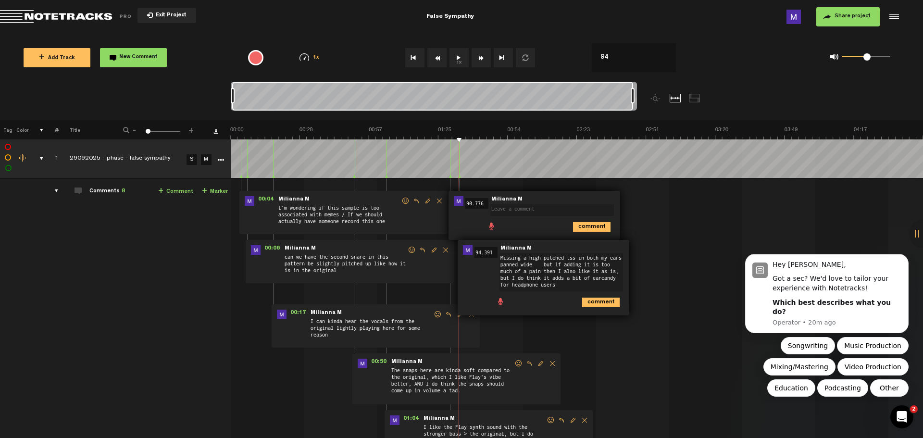
type textarea "Missing a high pitched tss in both my ears panned wide but if adding it is too …"
click at [594, 305] on icon "comment" at bounding box center [601, 303] width 38 height 10
click at [534, 210] on textarea at bounding box center [552, 210] width 124 height 12
click at [591, 224] on icon "comment" at bounding box center [592, 227] width 38 height 10
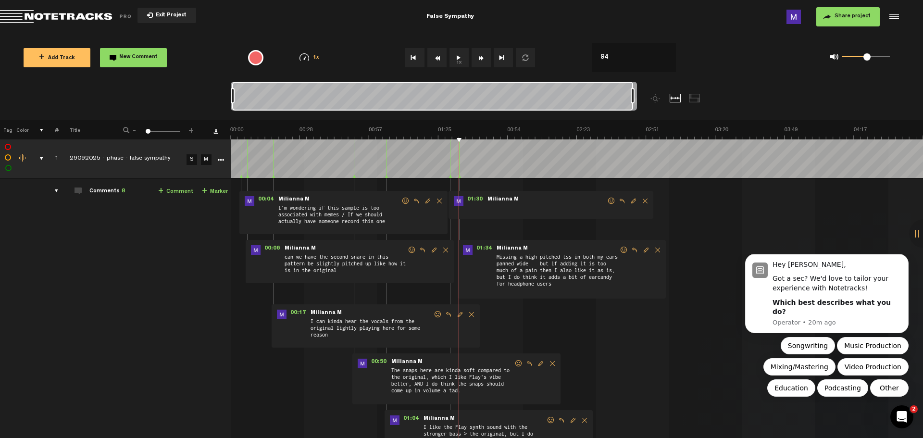
click at [644, 201] on span "Delete comment" at bounding box center [645, 201] width 12 height 7
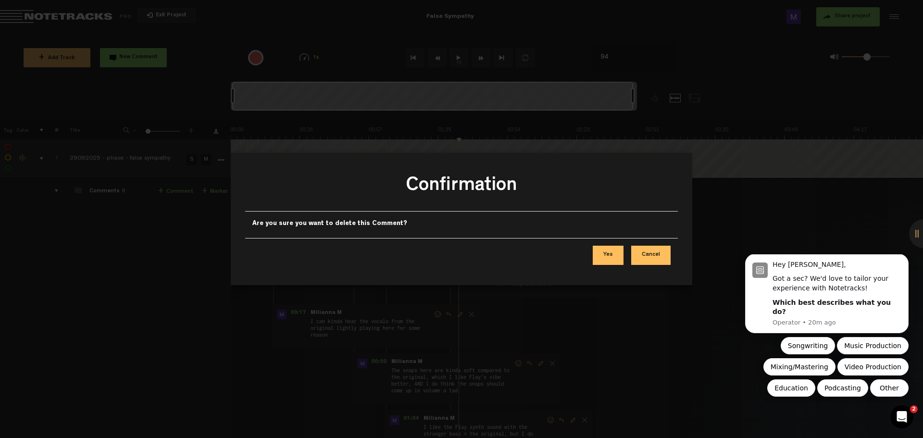
click at [660, 260] on button "Cancel" at bounding box center [650, 255] width 39 height 19
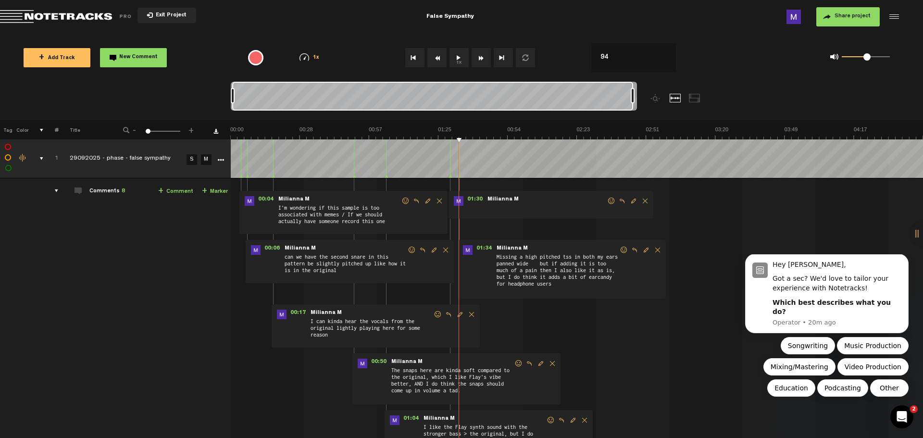
drag, startPoint x: 660, startPoint y: 260, endPoint x: 654, endPoint y: 233, distance: 28.1
click at [642, 203] on span "Delete comment" at bounding box center [645, 201] width 12 height 7
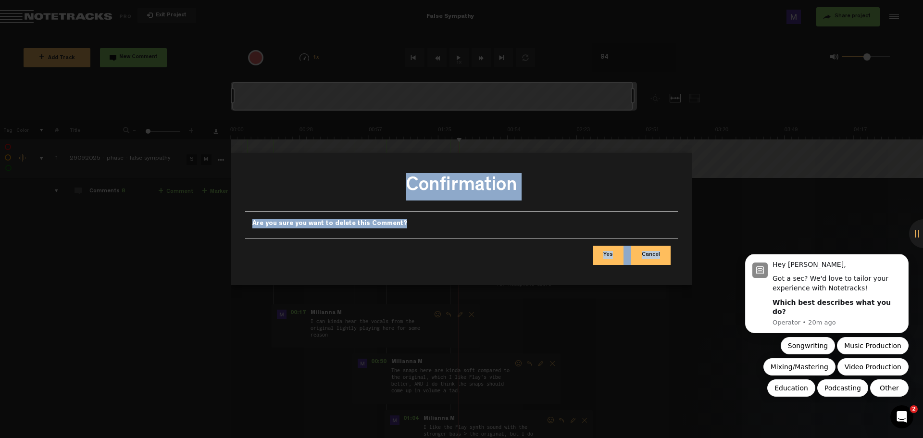
click at [612, 253] on button "Yes" at bounding box center [608, 255] width 31 height 19
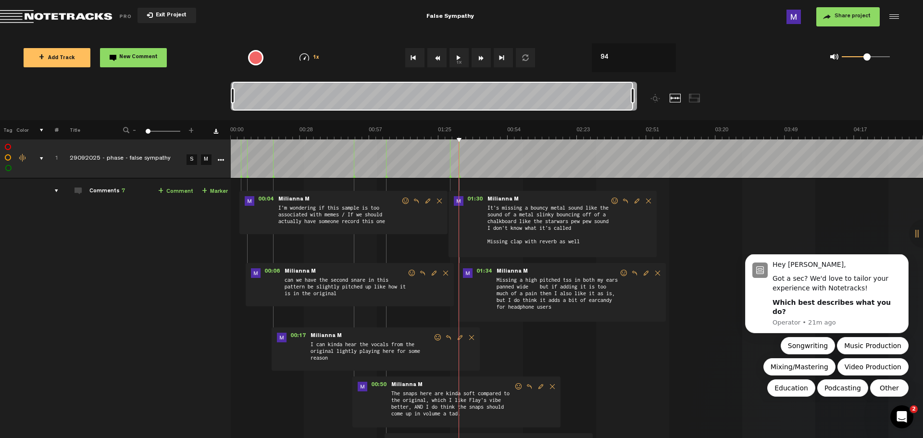
click at [484, 126] on img at bounding box center [576, 132] width 693 height 13
click at [471, 131] on img at bounding box center [576, 132] width 693 height 13
type input "122"
click at [140, 60] on span "New Comment" at bounding box center [138, 57] width 38 height 5
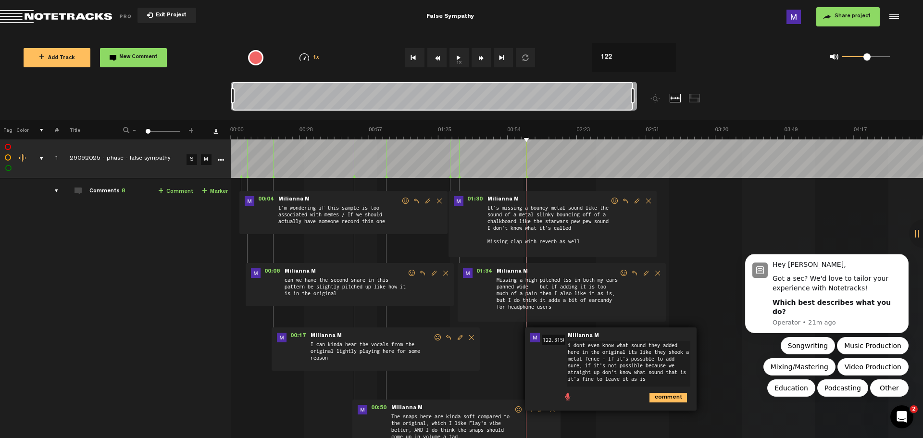
type textarea "i dont even know what sound they added here in the original its like they shook…"
click at [677, 393] on icon "comment" at bounding box center [669, 398] width 38 height 10
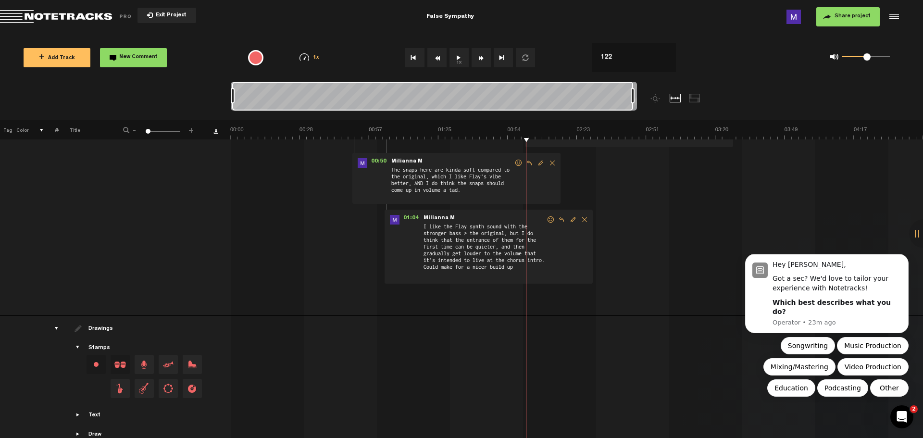
scroll to position [267, 0]
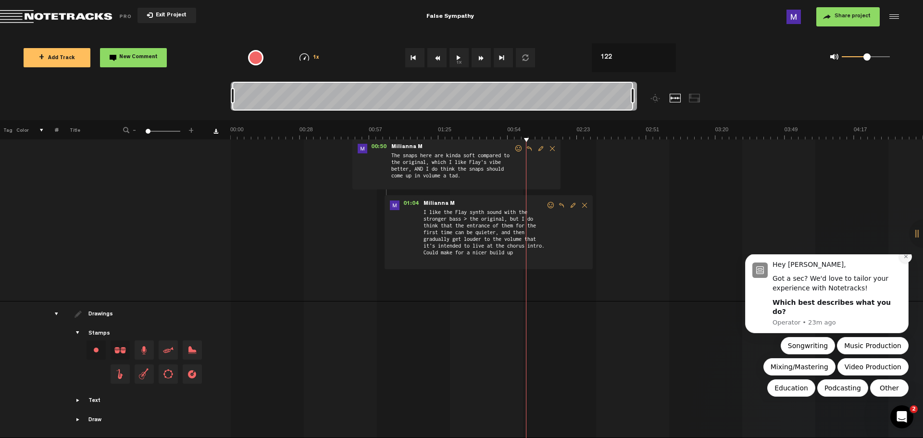
click at [905, 259] on icon "Dismiss notification" at bounding box center [905, 256] width 5 height 5
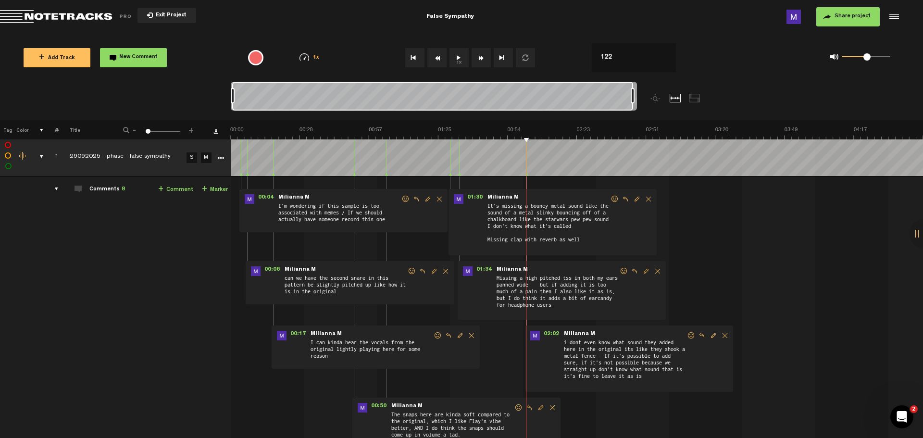
scroll to position [0, 0]
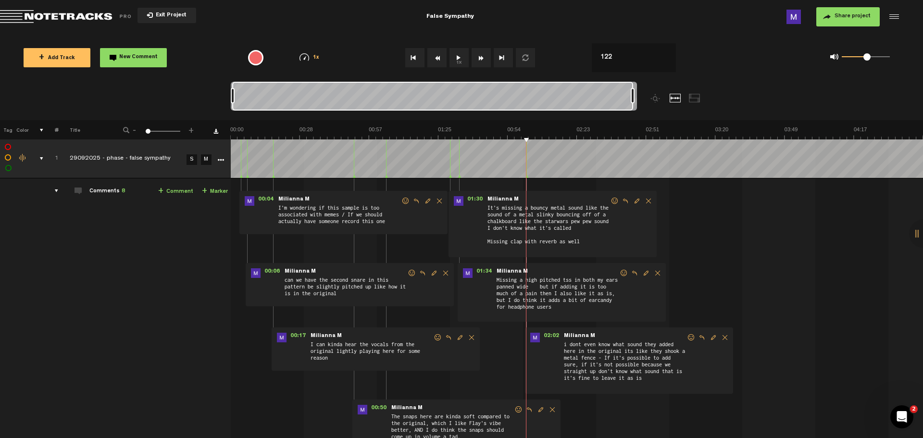
click at [830, 19] on button "Share project" at bounding box center [847, 16] width 63 height 19
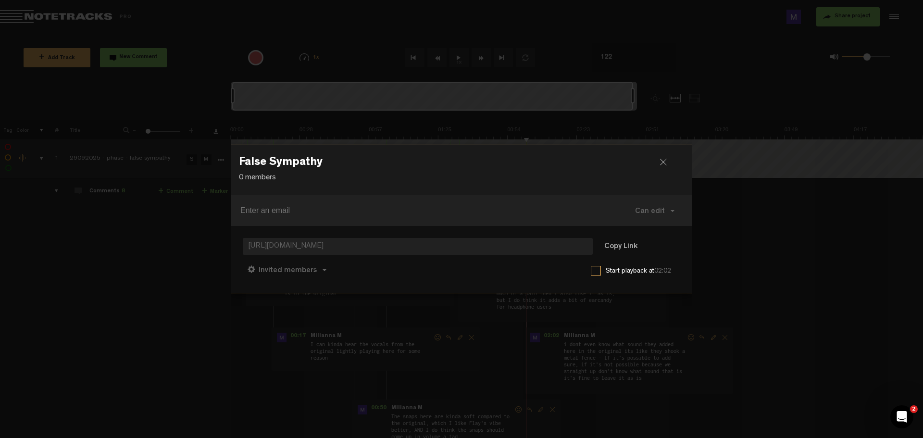
click at [291, 212] on input at bounding box center [415, 210] width 351 height 15
click at [488, 248] on span "[URL][DOMAIN_NAME]" at bounding box center [418, 246] width 350 height 17
click at [532, 238] on span "[URL][DOMAIN_NAME]" at bounding box center [418, 246] width 350 height 17
click at [617, 241] on button "Copy Link" at bounding box center [621, 247] width 52 height 19
click at [408, 369] on div "False Sympathy 0 members Can edit Can edit Can comment Can view [URL][DOMAIN_NA…" at bounding box center [462, 219] width 462 height 438
